Goal: Find specific page/section: Find specific page/section

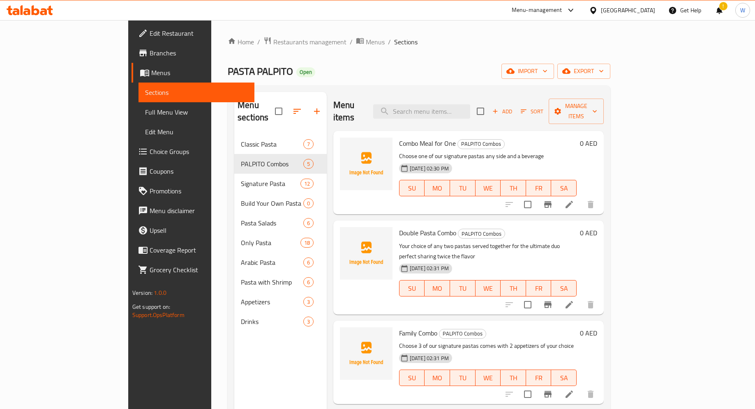
scroll to position [5, 0]
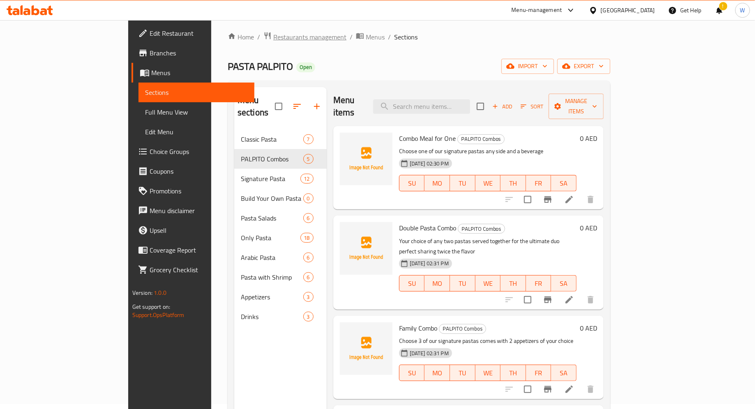
click at [273, 32] on span "Restaurants management" at bounding box center [309, 37] width 73 height 10
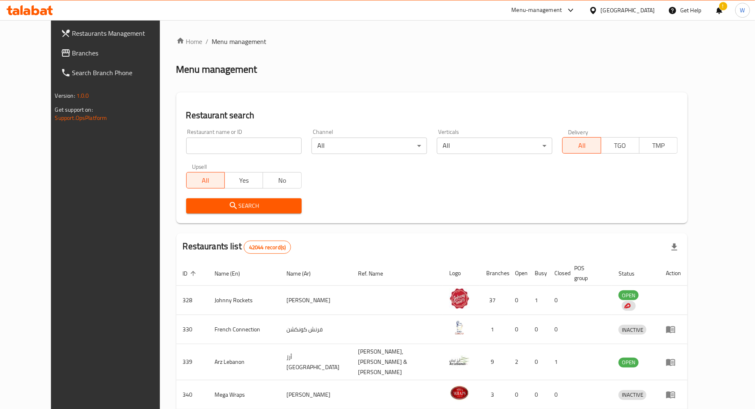
click at [234, 147] on input "search" at bounding box center [243, 146] width 115 height 16
type input "sour bliss"
click at [228, 200] on button "Search" at bounding box center [243, 205] width 115 height 15
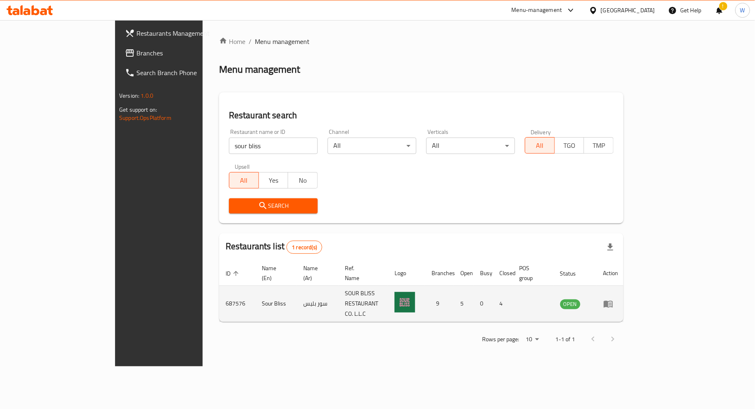
click at [613, 301] on icon "enhanced table" at bounding box center [608, 304] width 9 height 7
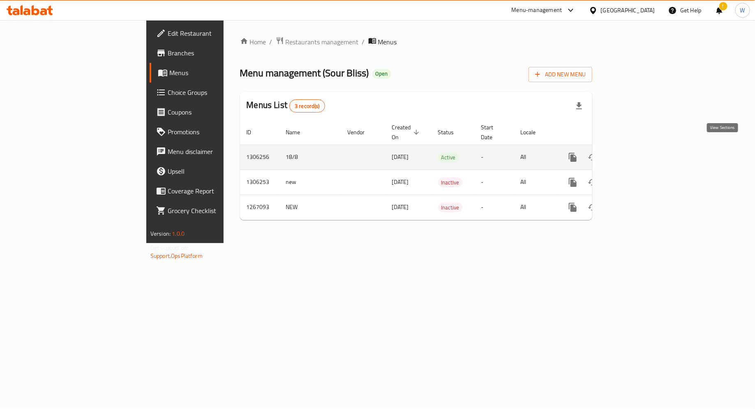
click at [637, 152] on icon "enhanced table" at bounding box center [632, 157] width 10 height 10
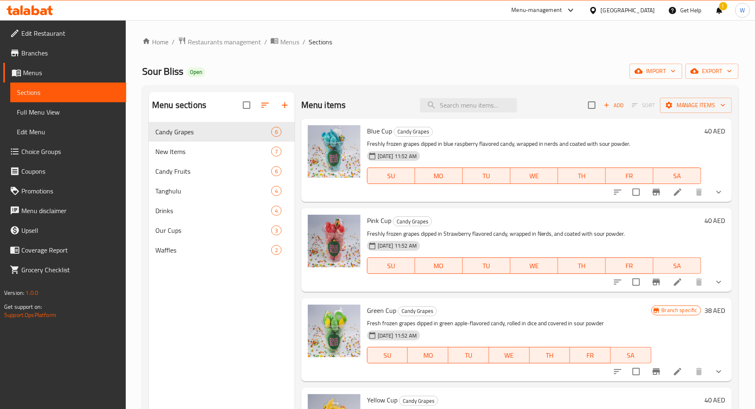
scroll to position [25, 0]
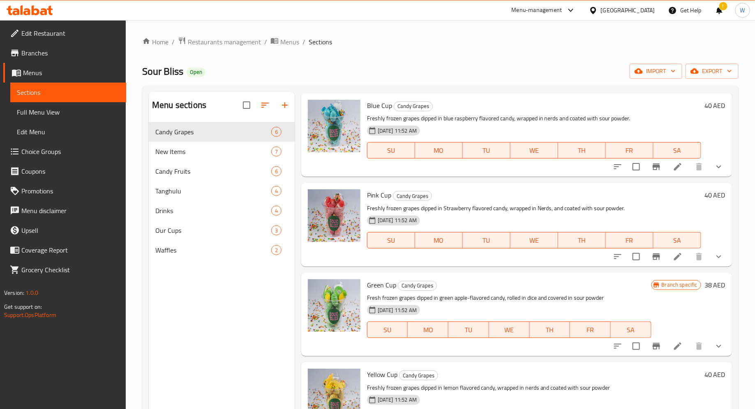
click at [80, 51] on span "Branches" at bounding box center [70, 53] width 98 height 10
